Goal: Task Accomplishment & Management: Use online tool/utility

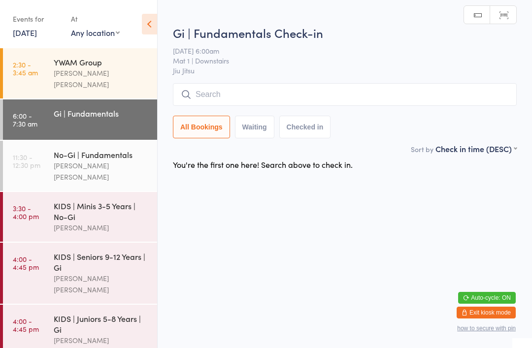
scroll to position [34, 0]
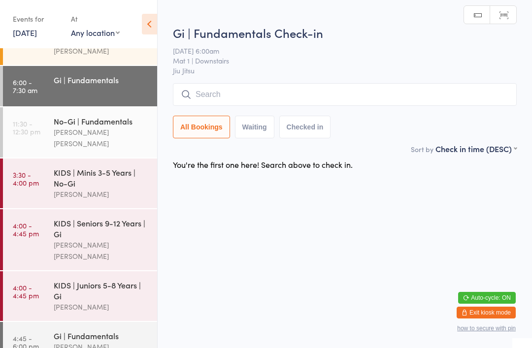
click at [272, 86] on input "search" at bounding box center [345, 94] width 344 height 23
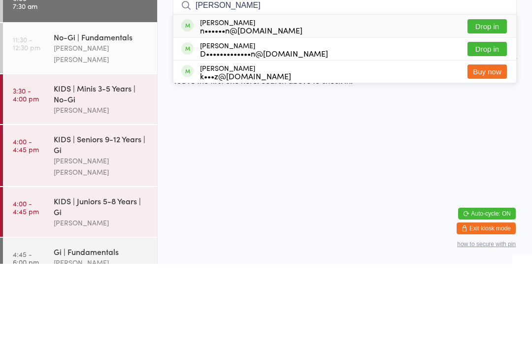
type input "[PERSON_NAME]"
click at [488, 103] on button "Drop in" at bounding box center [487, 110] width 39 height 14
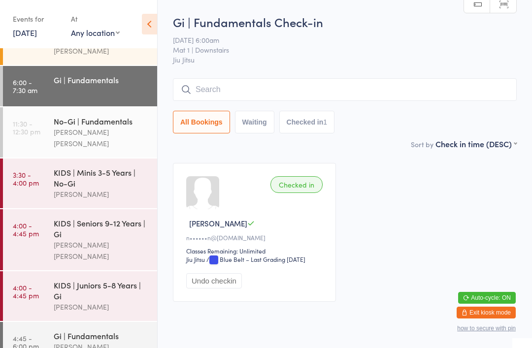
click at [388, 76] on div "Gi | Fundamentals Check-in [DATE] 6:00am Mat 1 | Downstairs Jiu Jitsu Manual se…" at bounding box center [345, 76] width 344 height 125
click at [334, 89] on input "search" at bounding box center [345, 89] width 344 height 23
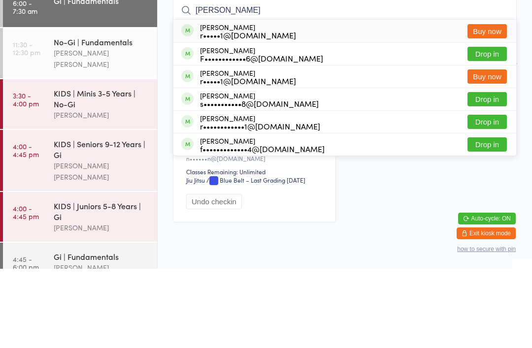
type input "[PERSON_NAME]"
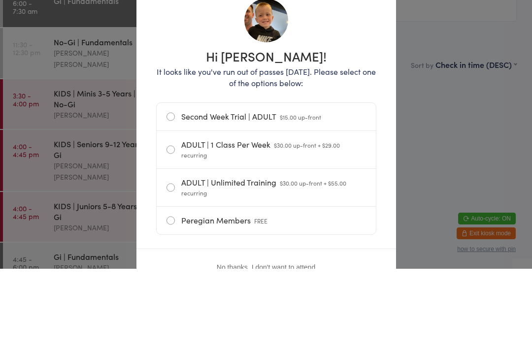
scroll to position [34, 0]
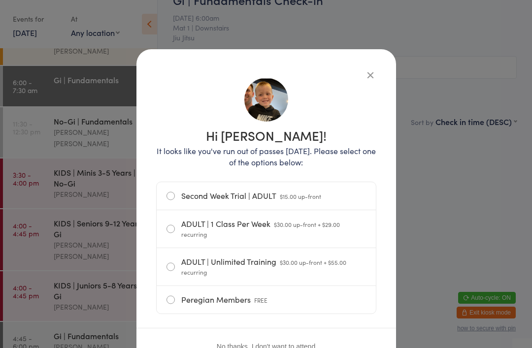
click at [370, 56] on div "Hi [PERSON_NAME]! It looks like you've run out of passes [DATE]. Please select …" at bounding box center [267, 206] width 260 height 314
click at [368, 80] on button "button" at bounding box center [371, 75] width 12 height 12
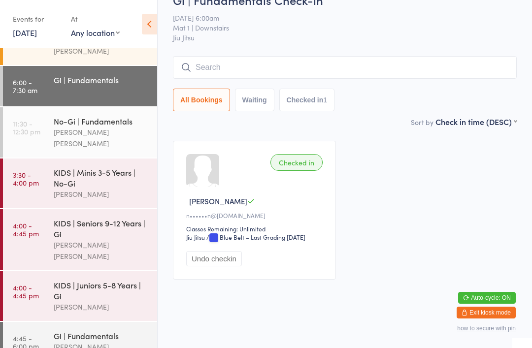
click at [373, 89] on div "All Bookings Waiting Checked in 1" at bounding box center [345, 100] width 344 height 23
click at [313, 56] on input "search" at bounding box center [345, 67] width 344 height 23
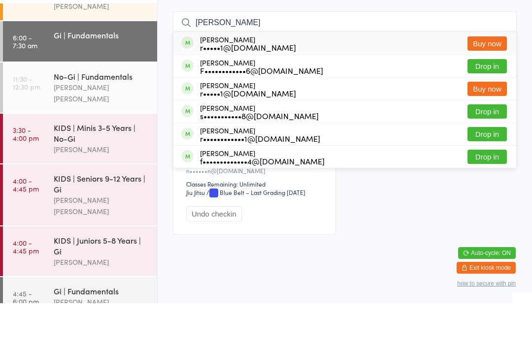
type input "[PERSON_NAME]"
click at [293, 111] on div "F••••••••••••6@[DOMAIN_NAME]" at bounding box center [261, 115] width 123 height 8
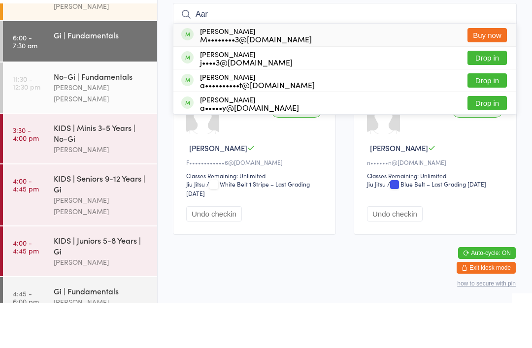
type input "Aar"
click at [490, 96] on button "Drop in" at bounding box center [487, 103] width 39 height 14
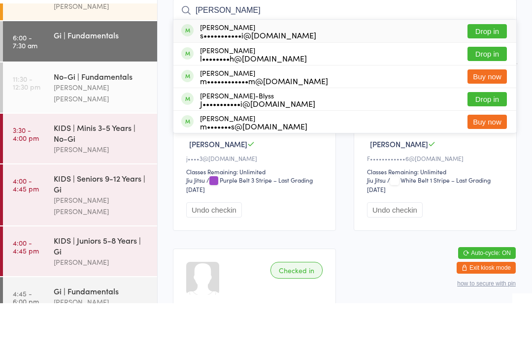
type input "[PERSON_NAME]"
click at [483, 69] on button "Drop in" at bounding box center [487, 76] width 39 height 14
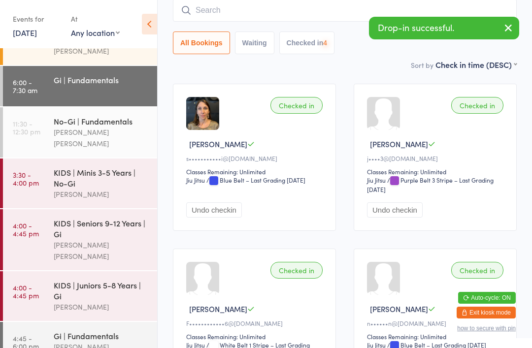
click at [272, 17] on input "search" at bounding box center [345, 10] width 344 height 23
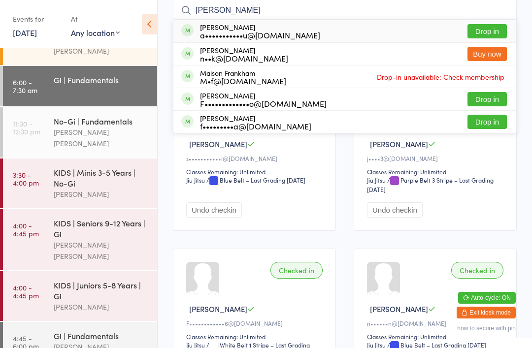
type input "[PERSON_NAME]"
click at [478, 38] on button "Drop in" at bounding box center [487, 31] width 39 height 14
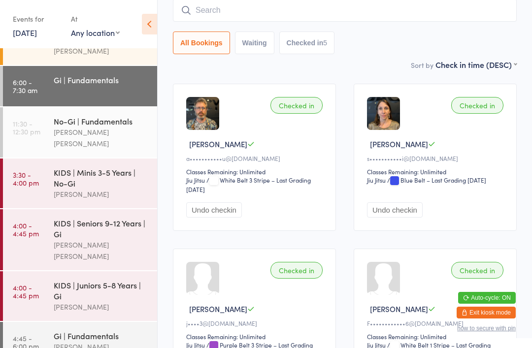
click at [325, 10] on input "search" at bounding box center [345, 10] width 344 height 23
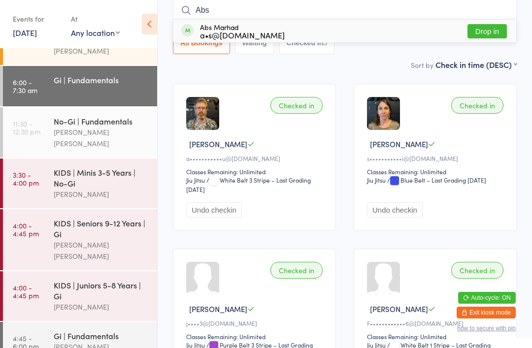
type input "Abs"
click at [215, 35] on div "a•s@[DOMAIN_NAME]" at bounding box center [242, 35] width 85 height 8
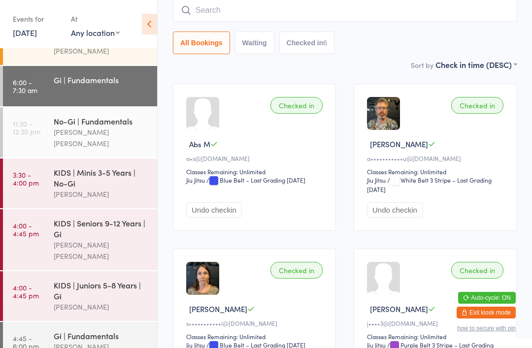
click at [287, 20] on input "search" at bounding box center [345, 10] width 344 height 23
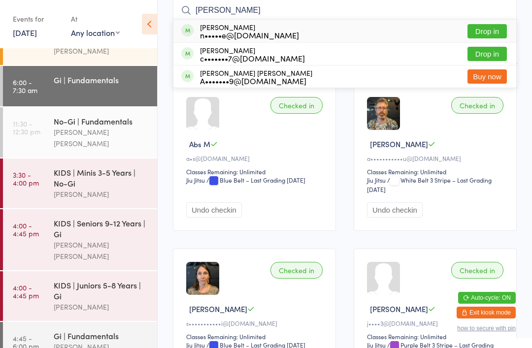
type input "[PERSON_NAME]"
click at [486, 53] on button "Drop in" at bounding box center [487, 54] width 39 height 14
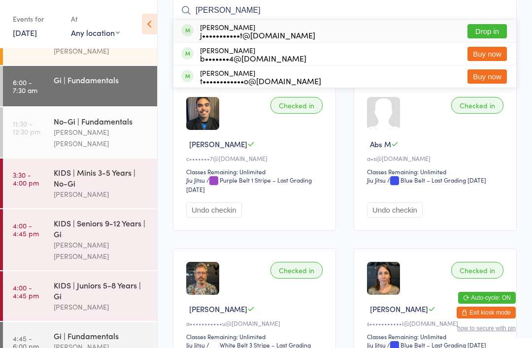
type input "[PERSON_NAME]"
click at [487, 36] on button "Drop in" at bounding box center [487, 31] width 39 height 14
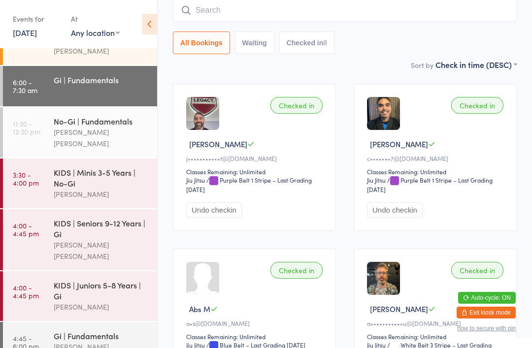
click at [389, 17] on input "search" at bounding box center [345, 10] width 344 height 23
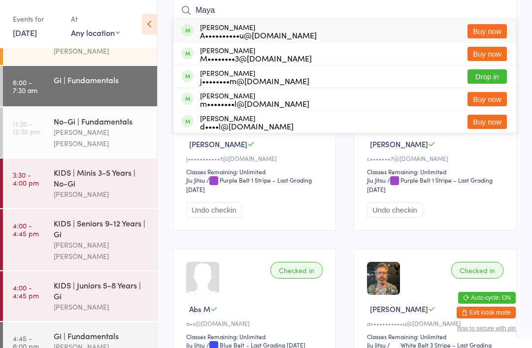
type input "Maya"
click at [531, 79] on ui-view "Gi | Fundamentals Check-in [DATE] 6:00am Mat 1 | Downstairs Jiu Jitsu Manual se…" at bounding box center [345, 334] width 375 height 801
